Goal: Task Accomplishment & Management: Complete application form

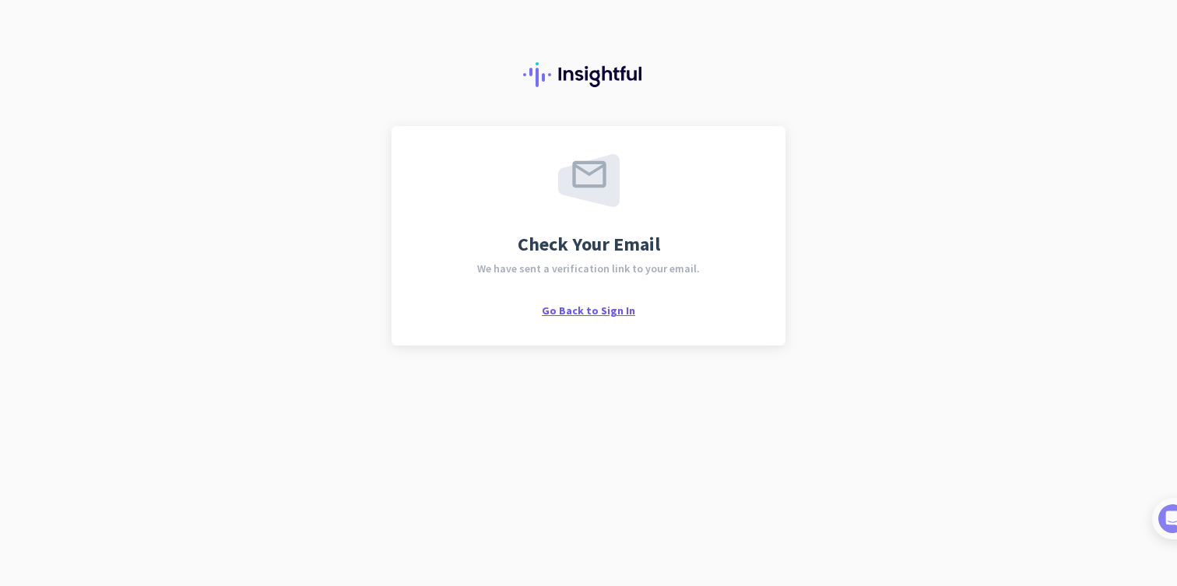
click at [590, 309] on span "Go Back to Sign In" at bounding box center [588, 311] width 93 height 14
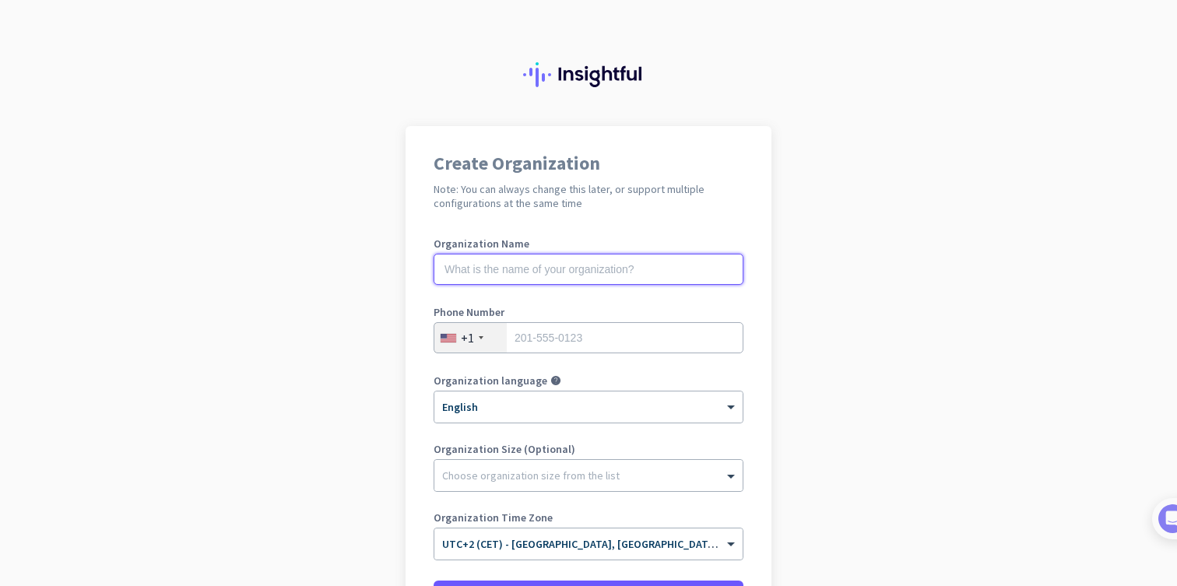
click at [549, 256] on input "text" at bounding box center [588, 269] width 310 height 31
type input "Test SSO"
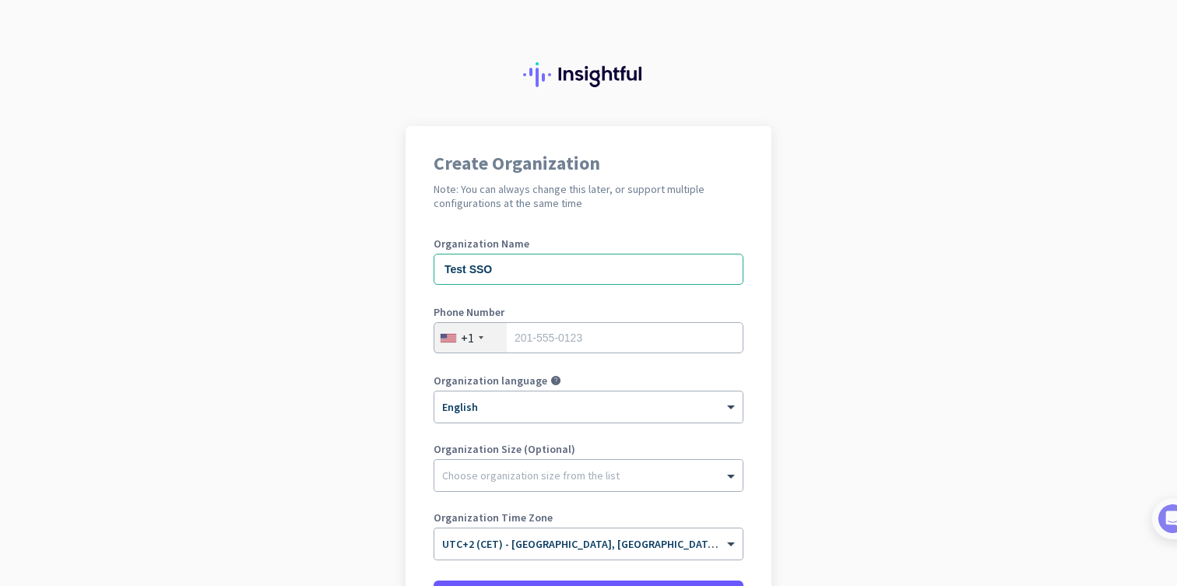
click at [477, 333] on div "+1" at bounding box center [470, 338] width 72 height 30
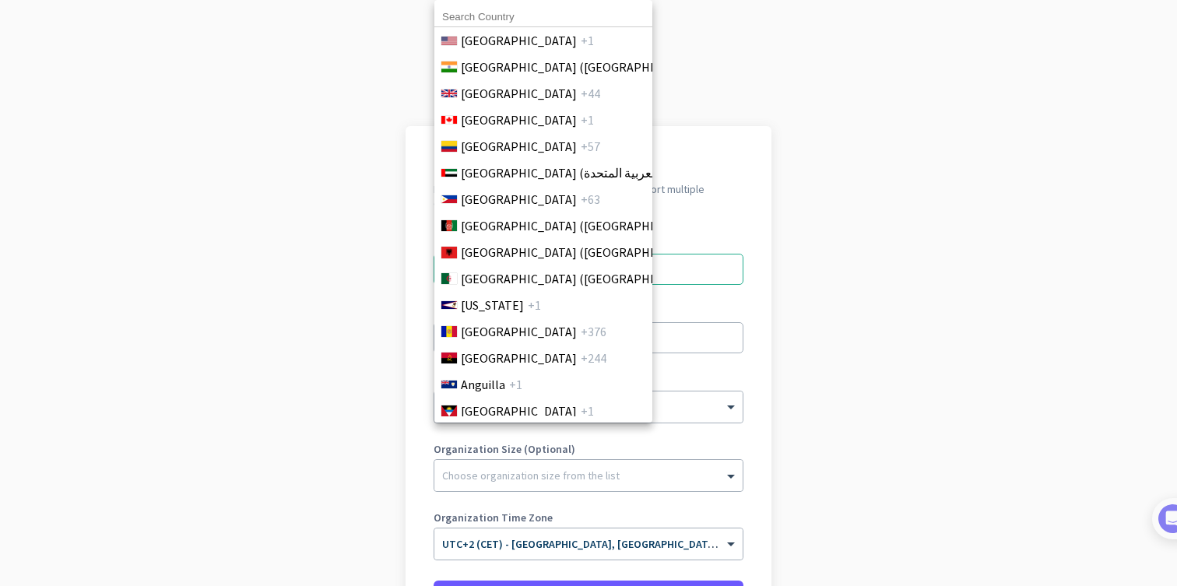
click at [501, 17] on input at bounding box center [543, 17] width 218 height 20
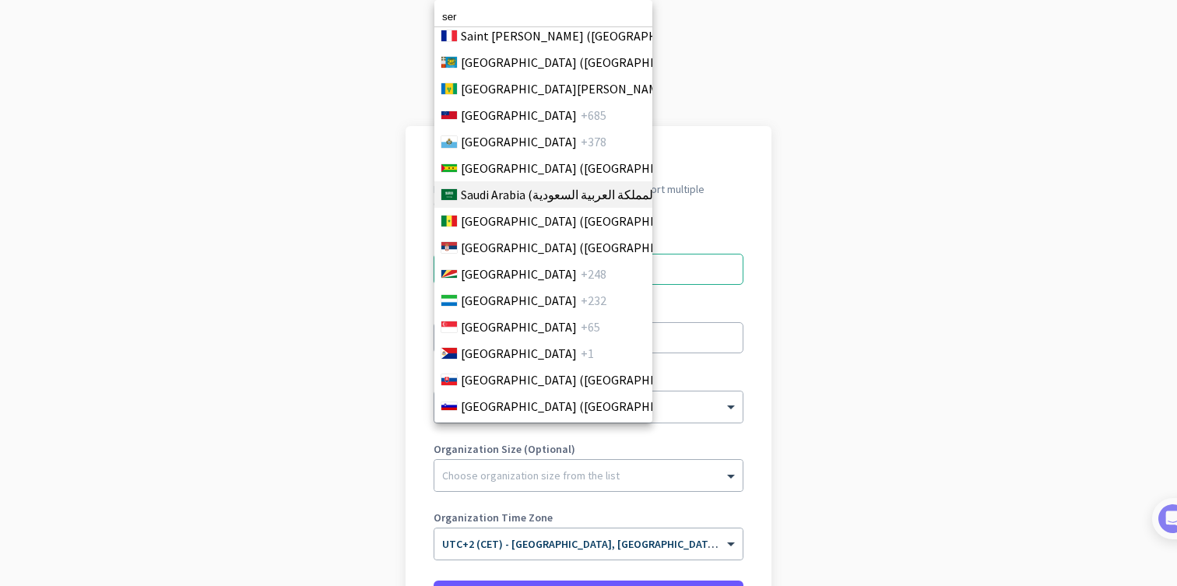
scroll to position [5031, 0]
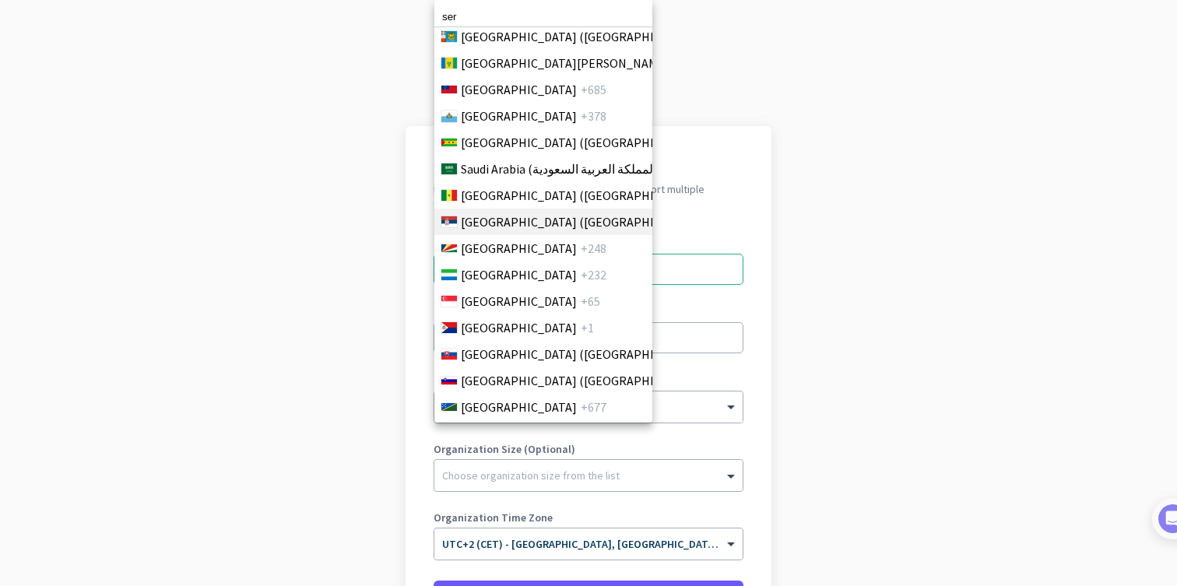
type input "ser"
click at [503, 212] on span "Serbia (Србија)" at bounding box center [582, 221] width 243 height 19
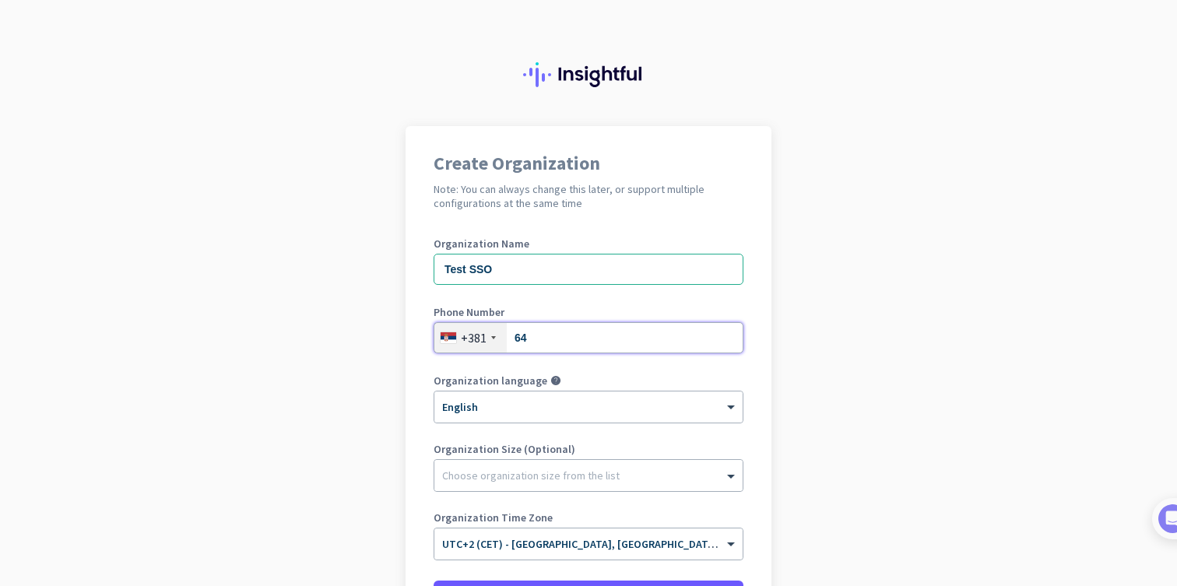
type input "6"
type input "644989470"
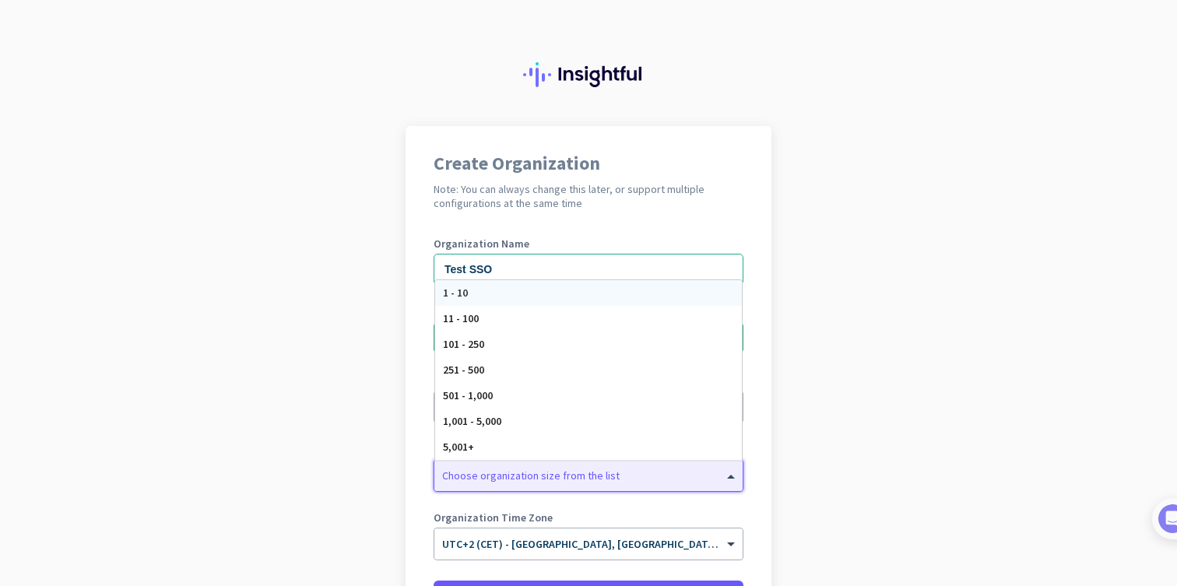
click at [489, 486] on div "Choose organization size from the list" at bounding box center [588, 475] width 308 height 31
click at [482, 297] on div "1 - 10" at bounding box center [588, 293] width 307 height 26
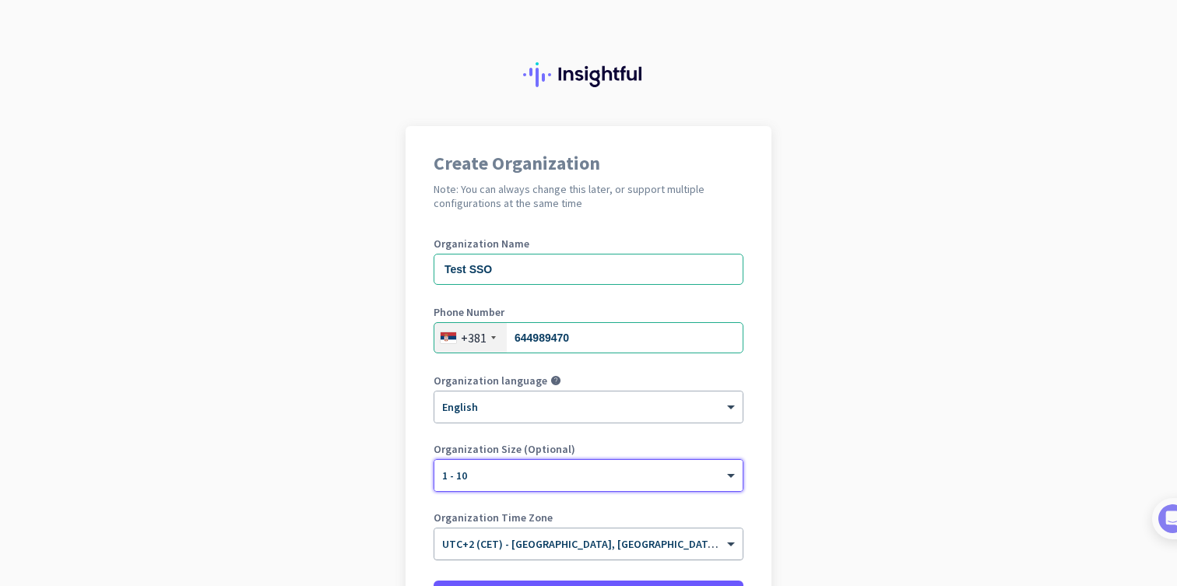
scroll to position [167, 0]
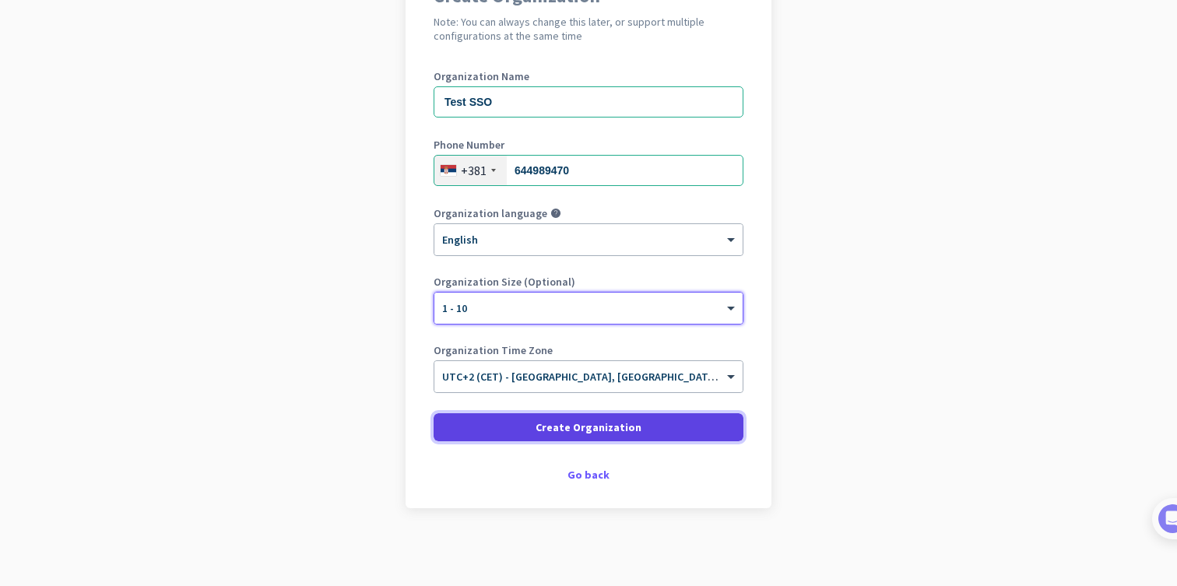
click at [548, 437] on span at bounding box center [588, 427] width 310 height 37
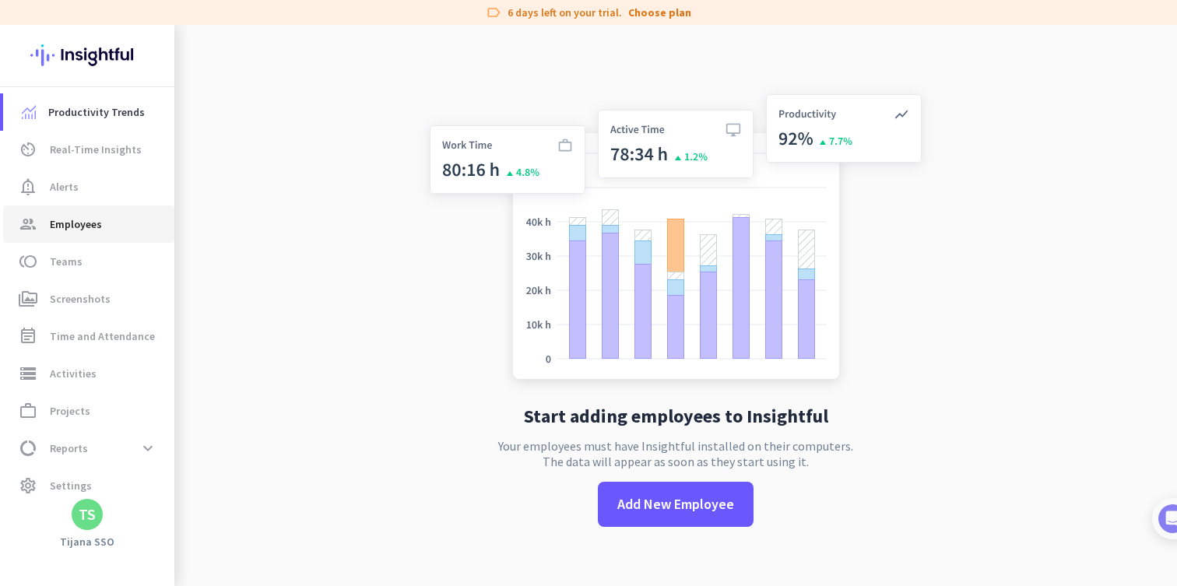
click at [86, 212] on link "group Employees" at bounding box center [88, 223] width 171 height 37
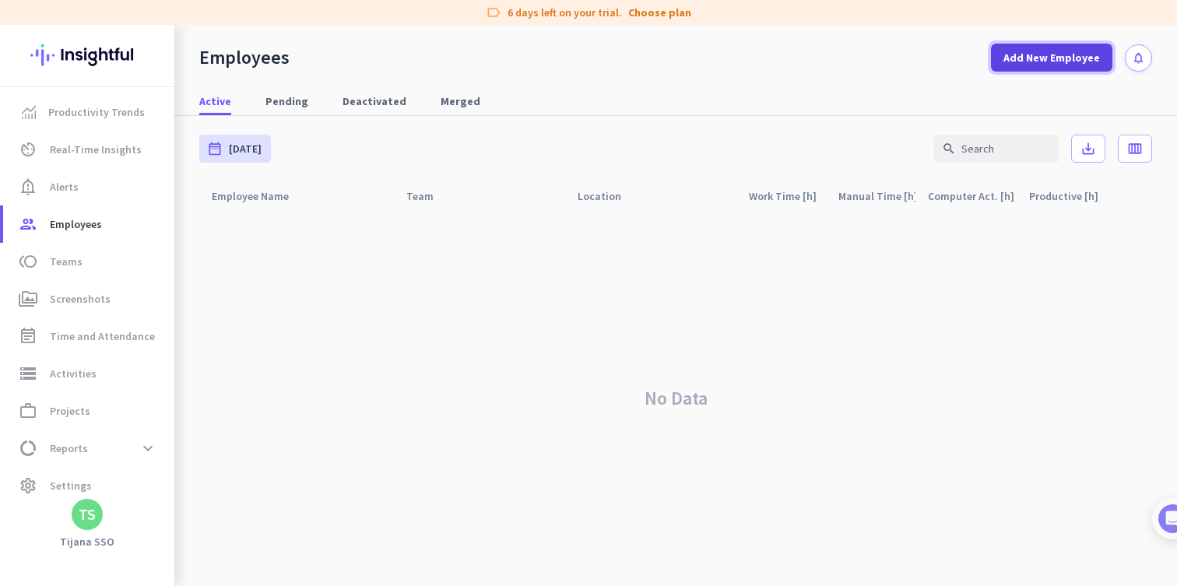
click at [1050, 58] on span "Add New Employee" at bounding box center [1051, 58] width 96 height 16
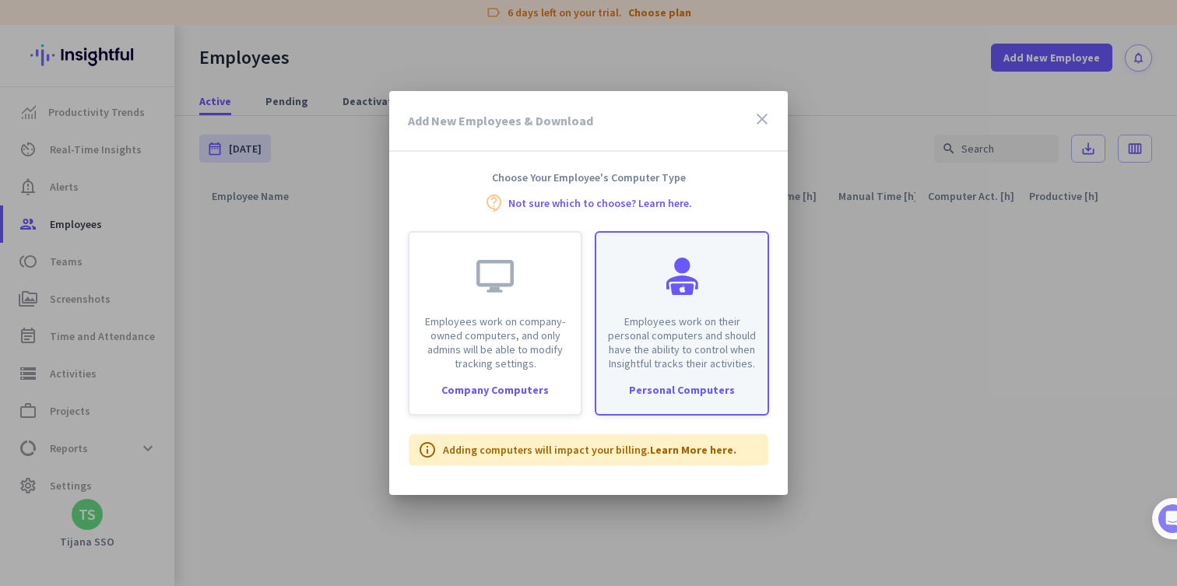
click at [698, 312] on div "Employees work on their personal computers and should have the ability to contr…" at bounding box center [681, 302] width 171 height 138
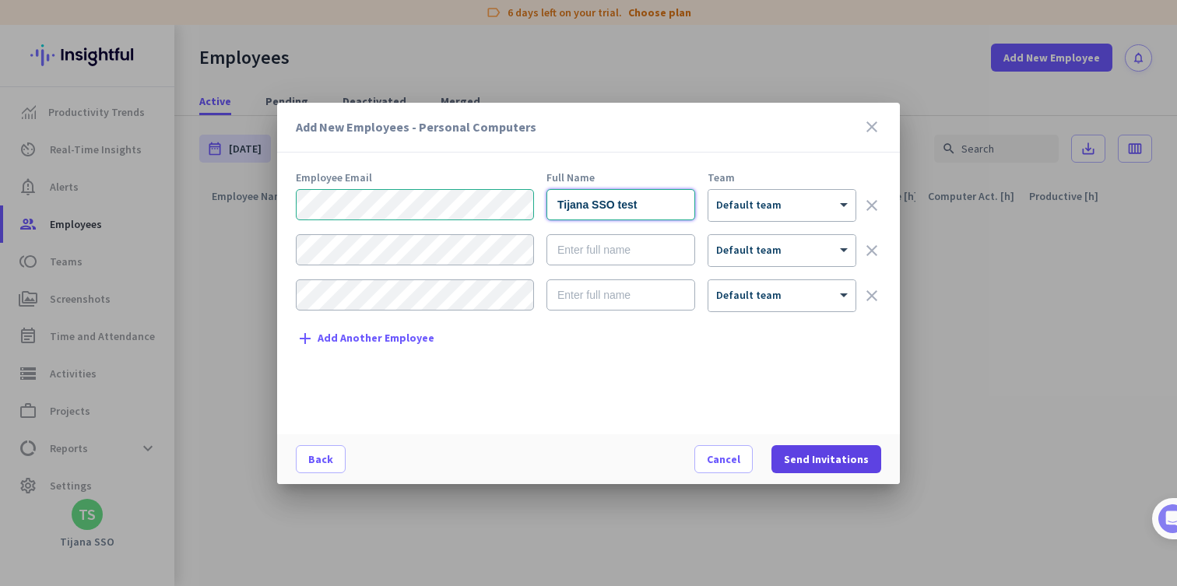
type input "Tijana SSO test"
click at [840, 458] on span "Send Invitations" at bounding box center [826, 459] width 85 height 16
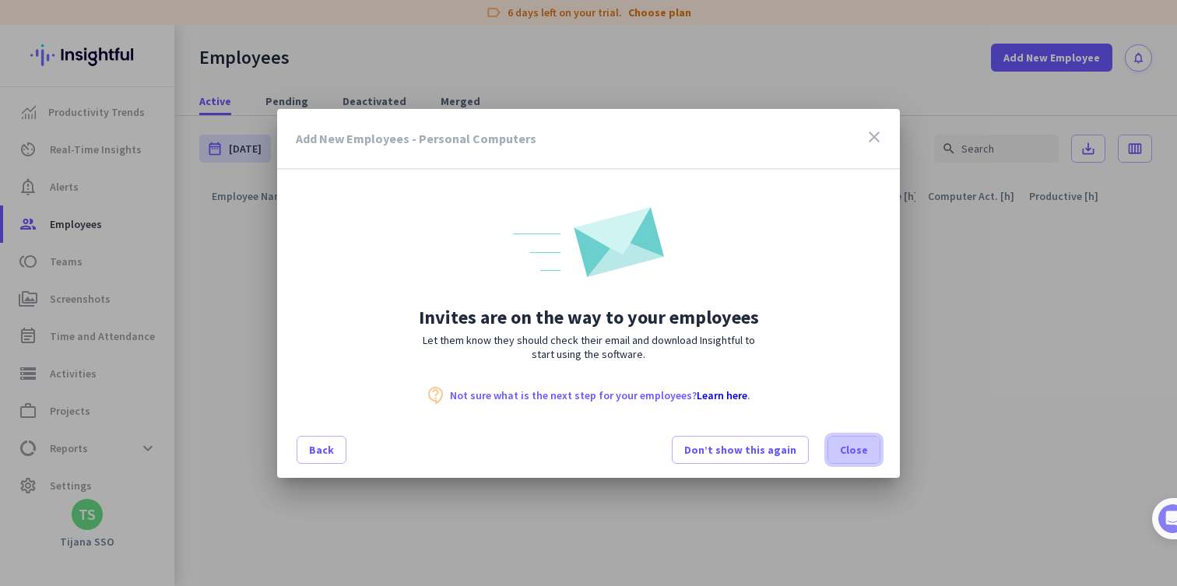
click at [861, 451] on span "Close" at bounding box center [854, 450] width 28 height 16
